Goal: Check status

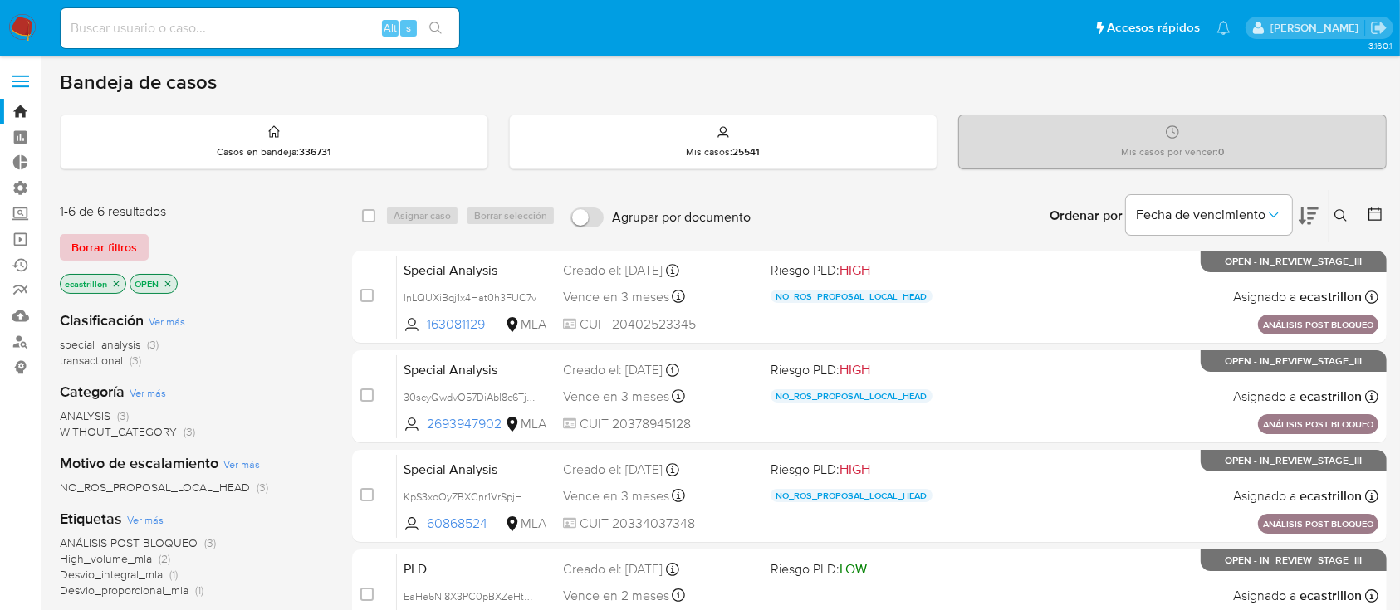
click at [125, 246] on span "Borrar filtros" at bounding box center [104, 247] width 66 height 23
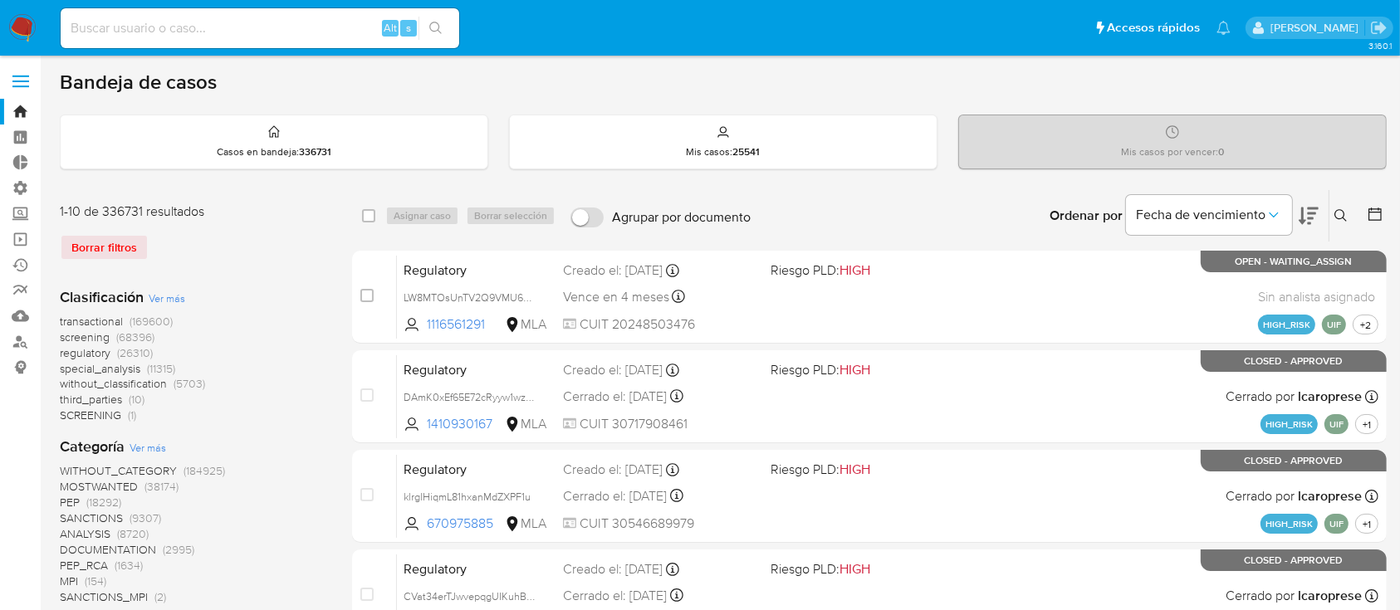
click at [171, 27] on input at bounding box center [260, 28] width 398 height 22
paste input "l2Al5ZivrNAXAOmBsx7XY5ZY"
type input "l2Al5ZivrNAXAOmBsx7XY5ZY"
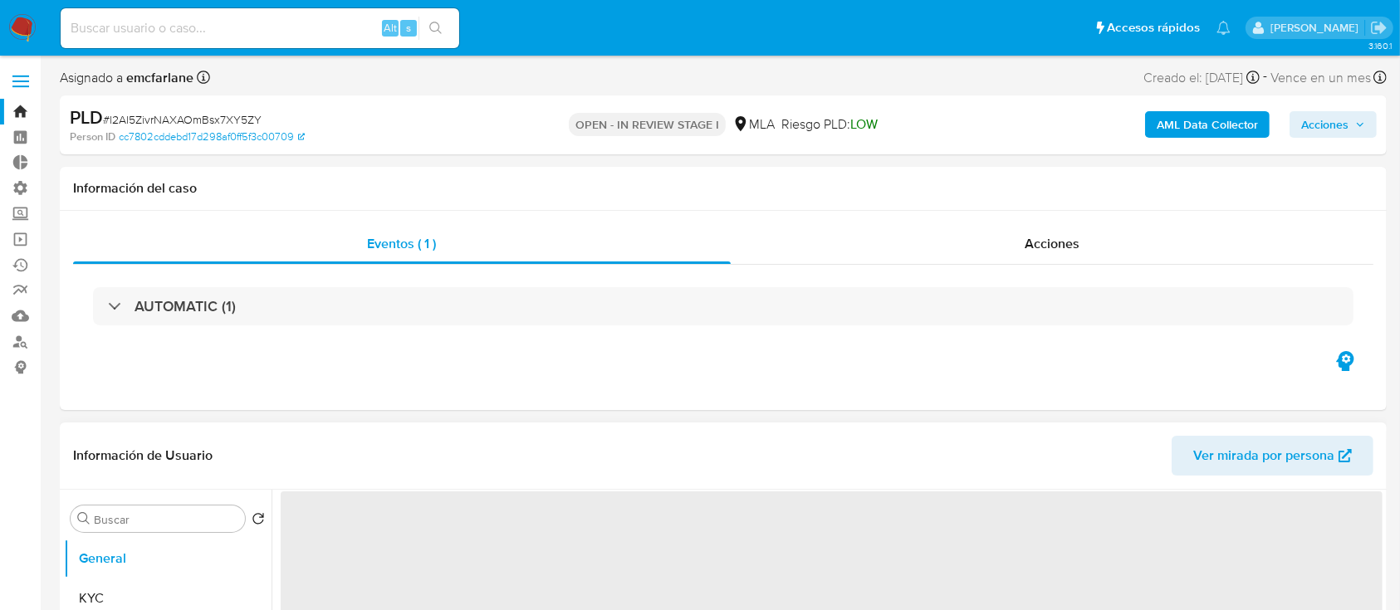
select select "10"
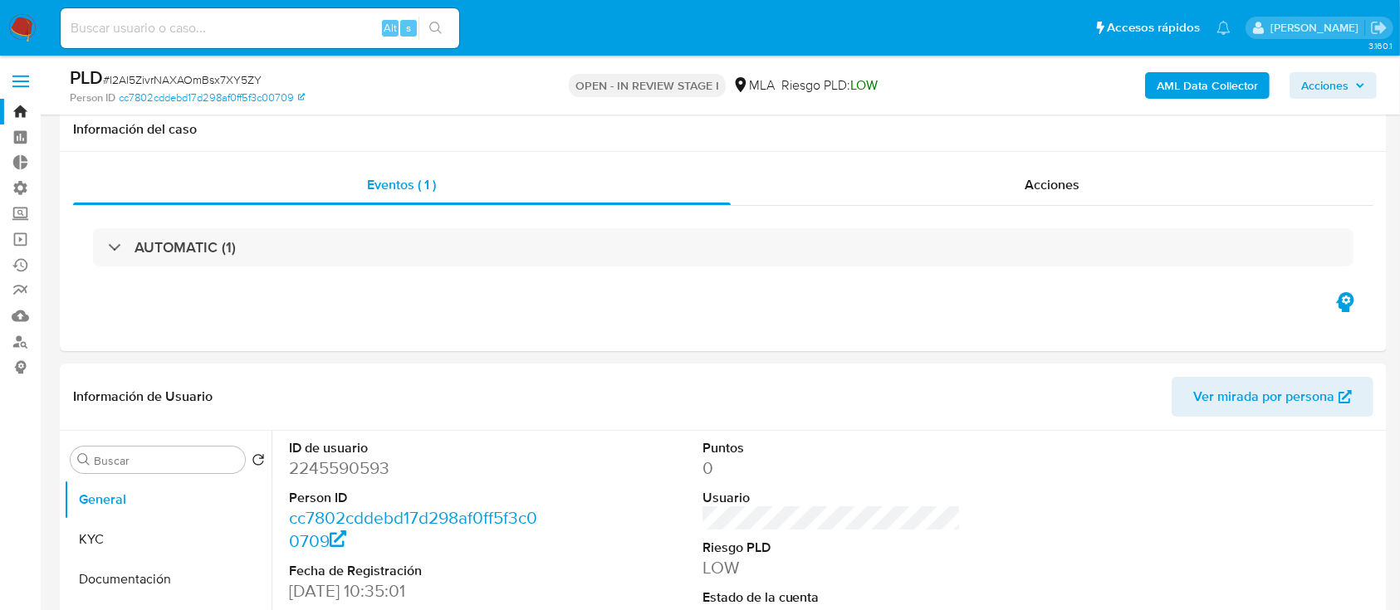
scroll to position [139, 0]
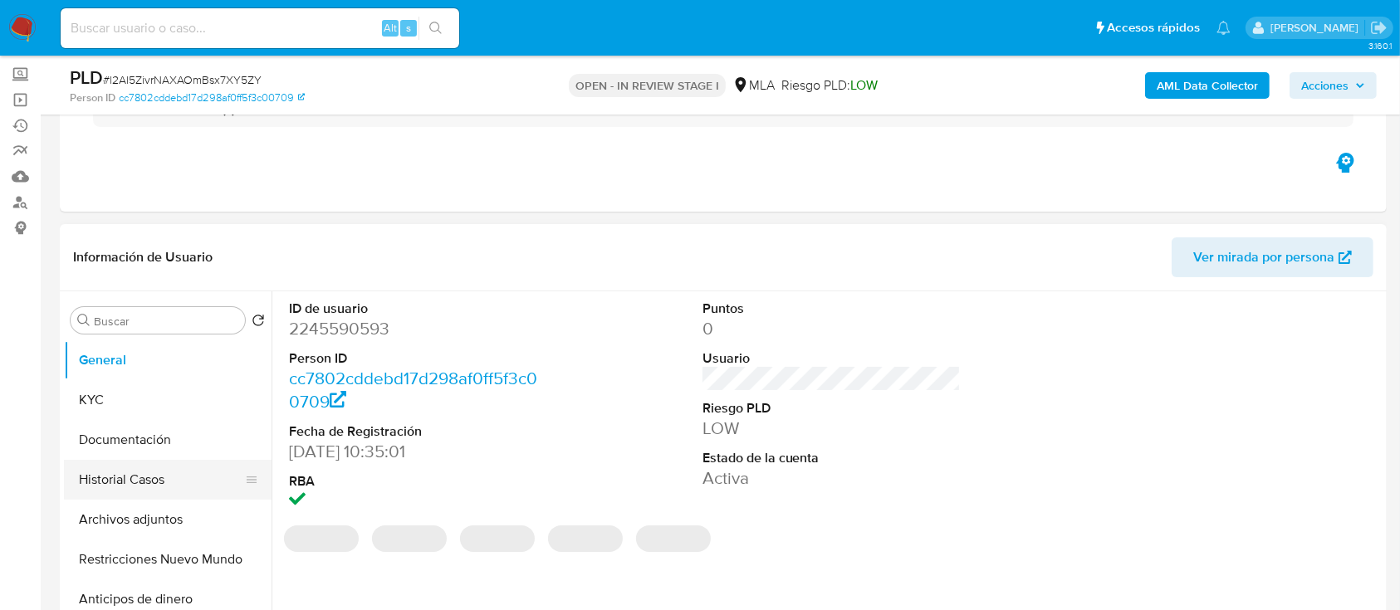
click at [96, 484] on button "Historial Casos" at bounding box center [161, 480] width 194 height 40
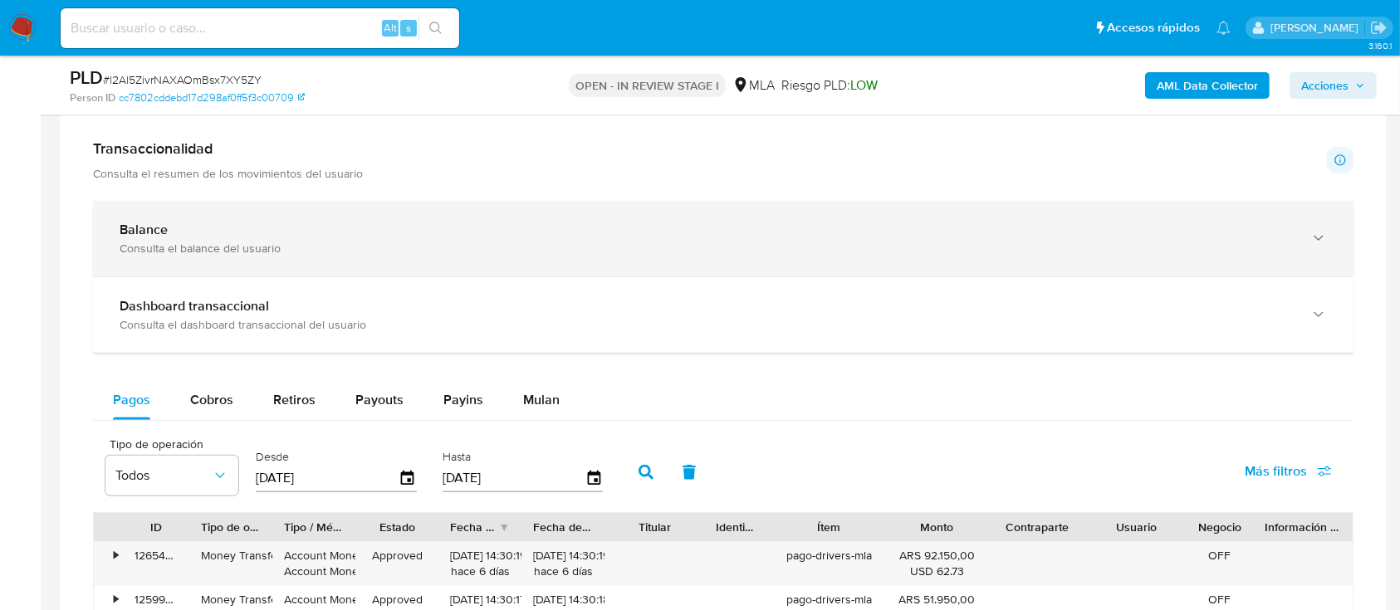
scroll to position [1091, 0]
click at [613, 259] on div "Balance Consulta el balance del usuario" at bounding box center [723, 241] width 1260 height 76
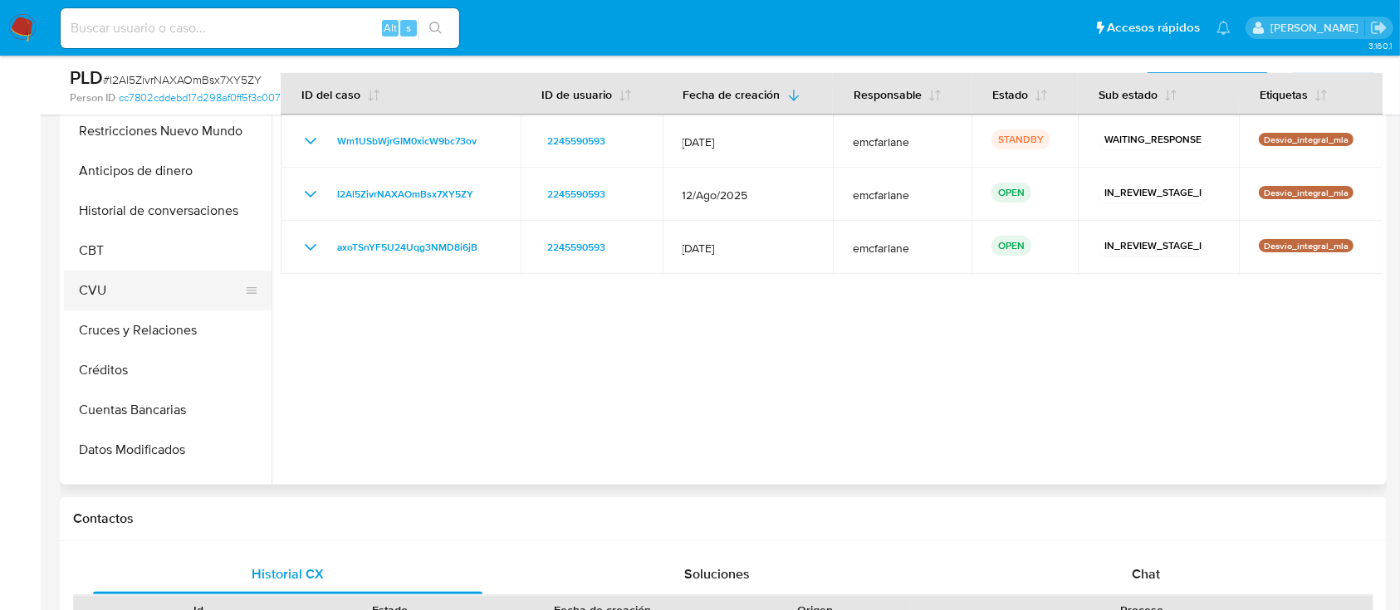
scroll to position [86, 0]
